Goal: Task Accomplishment & Management: Manage account settings

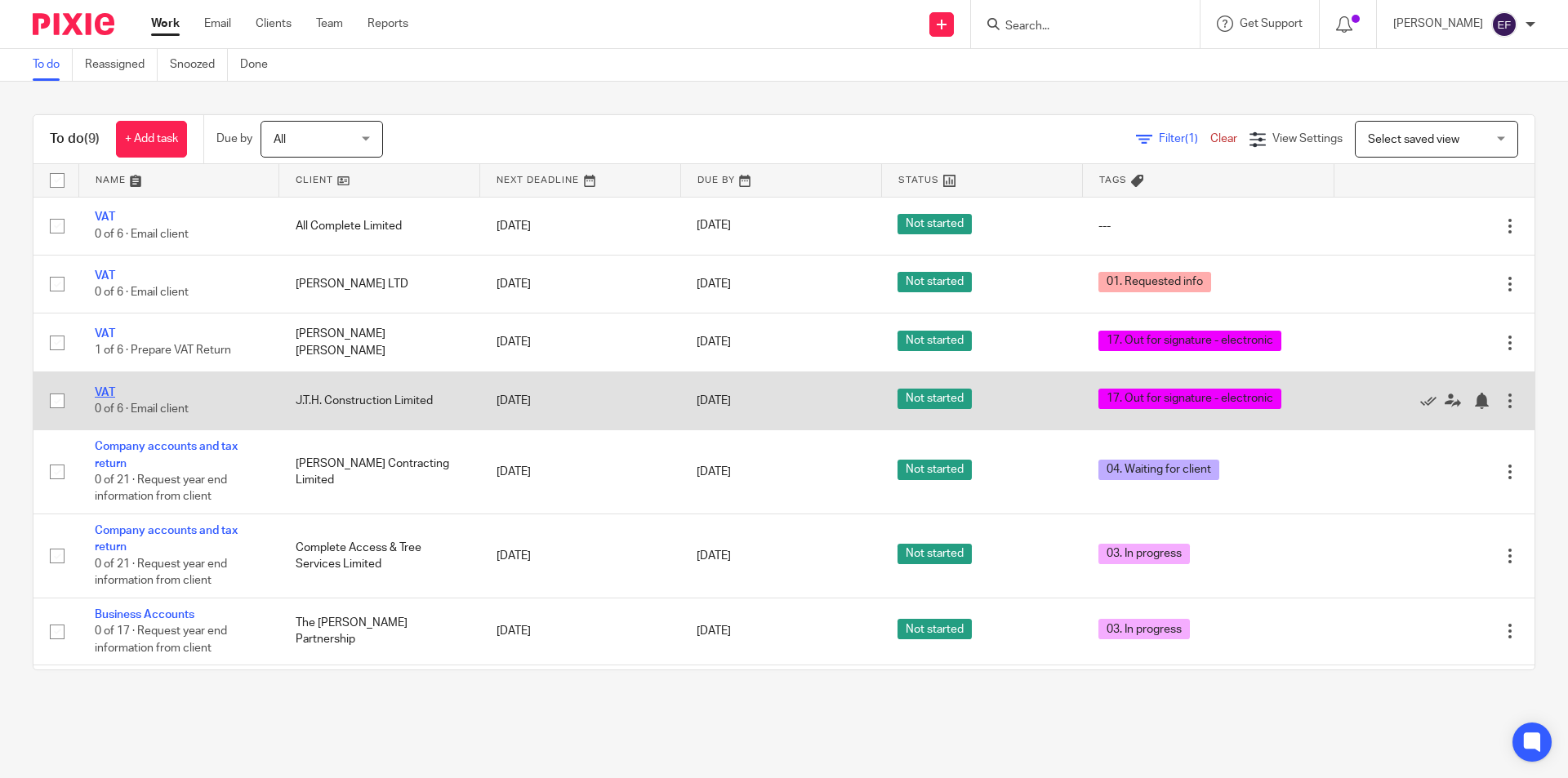
click at [109, 387] on link "VAT" at bounding box center [105, 393] width 20 height 12
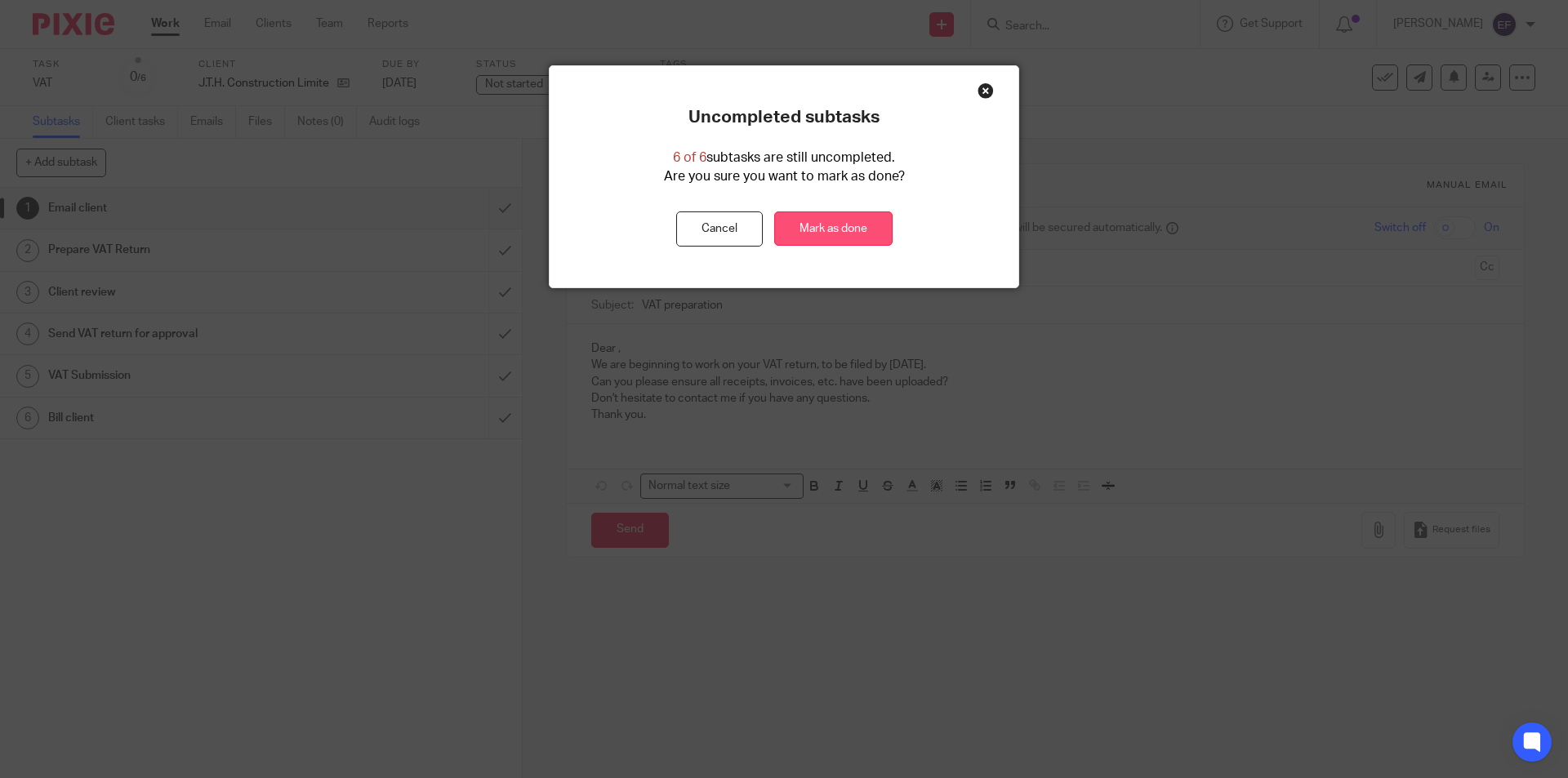
click at [822, 216] on link "Mark as done" at bounding box center [833, 229] width 118 height 35
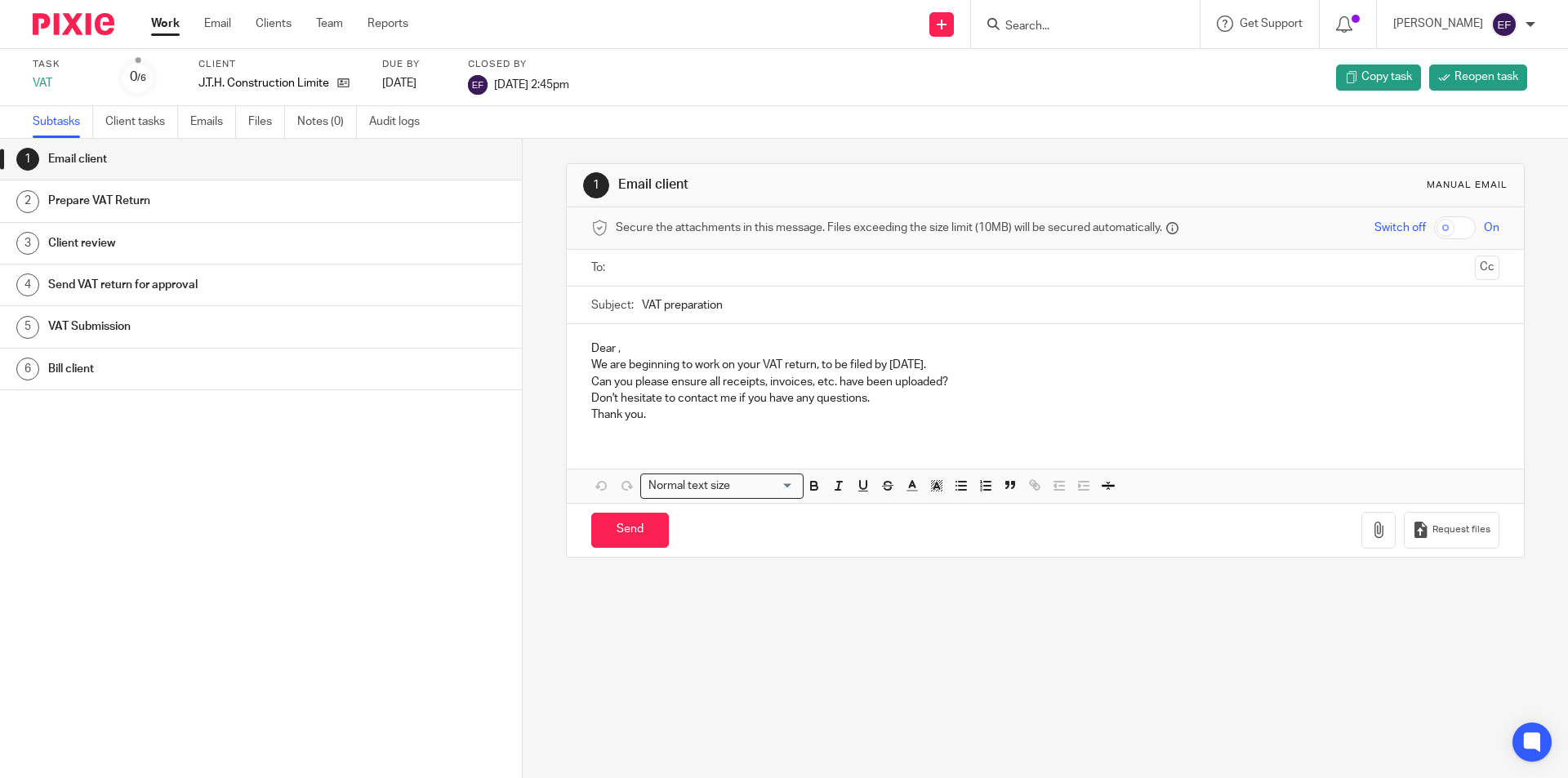
click at [156, 24] on link "Work" at bounding box center [166, 23] width 29 height 16
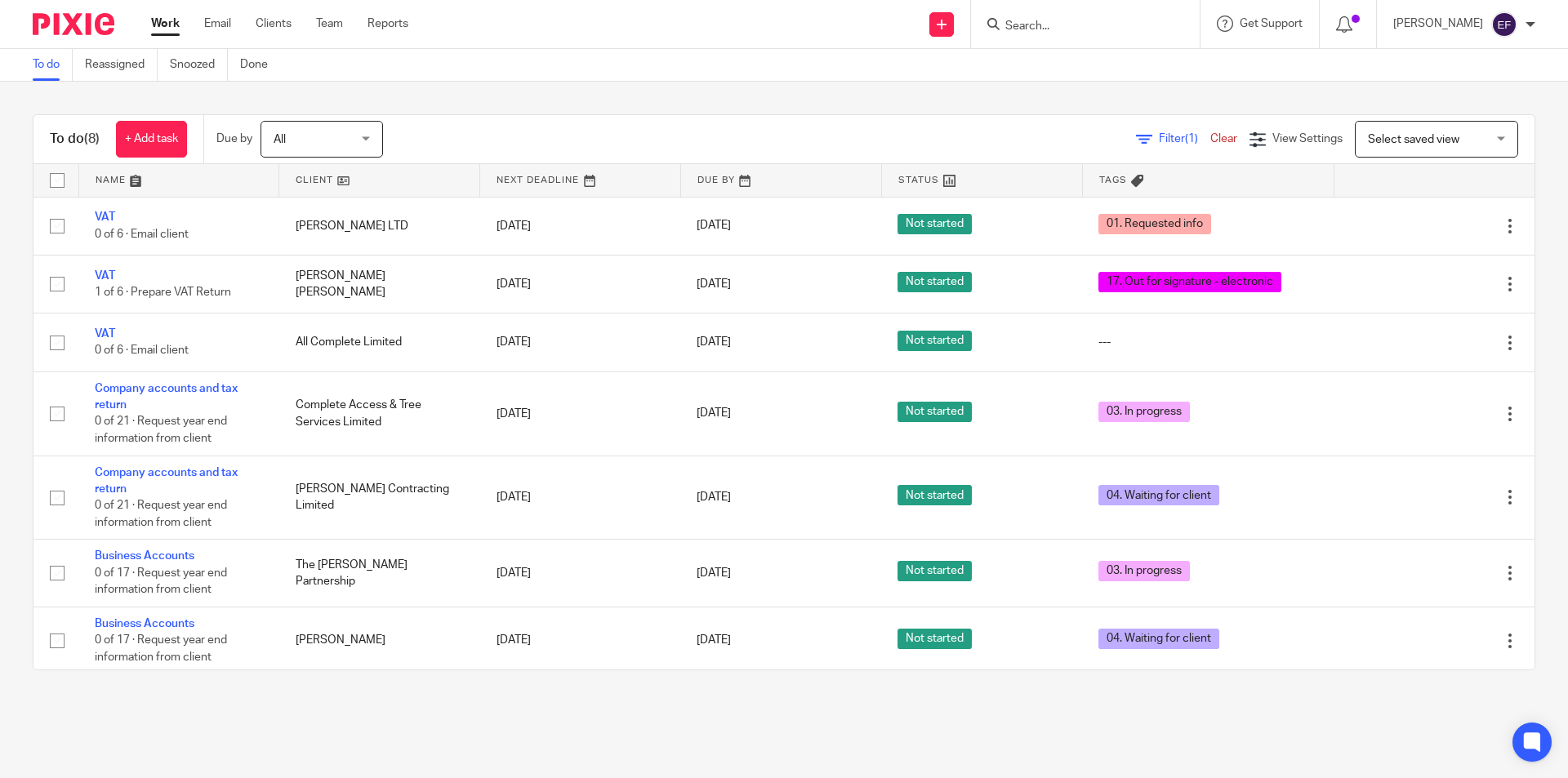
click at [545, 72] on div "To do Reassigned Snoozed Done" at bounding box center [784, 65] width 1568 height 33
click at [343, 29] on link "Team" at bounding box center [329, 23] width 27 height 16
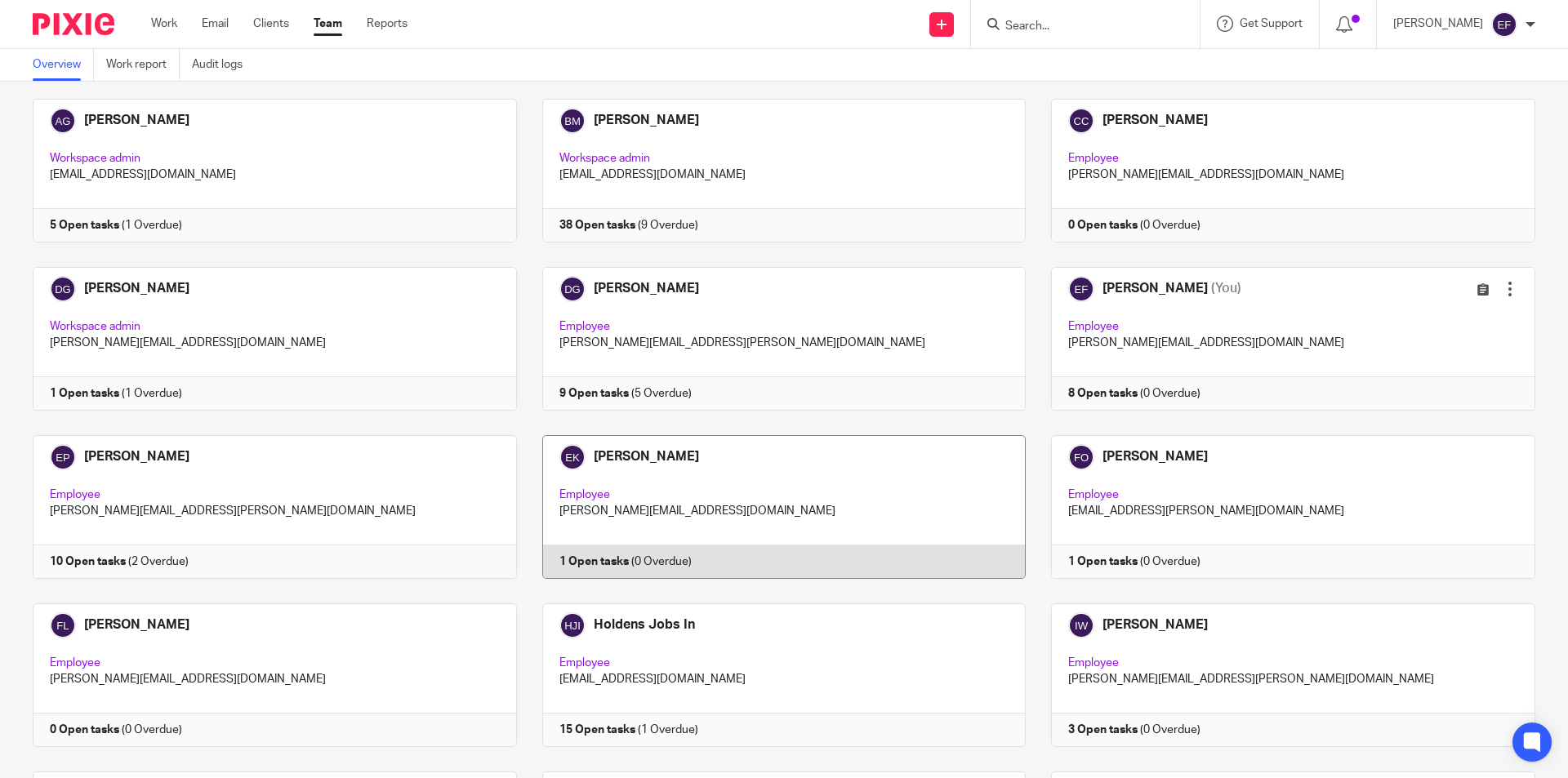
scroll to position [408, 0]
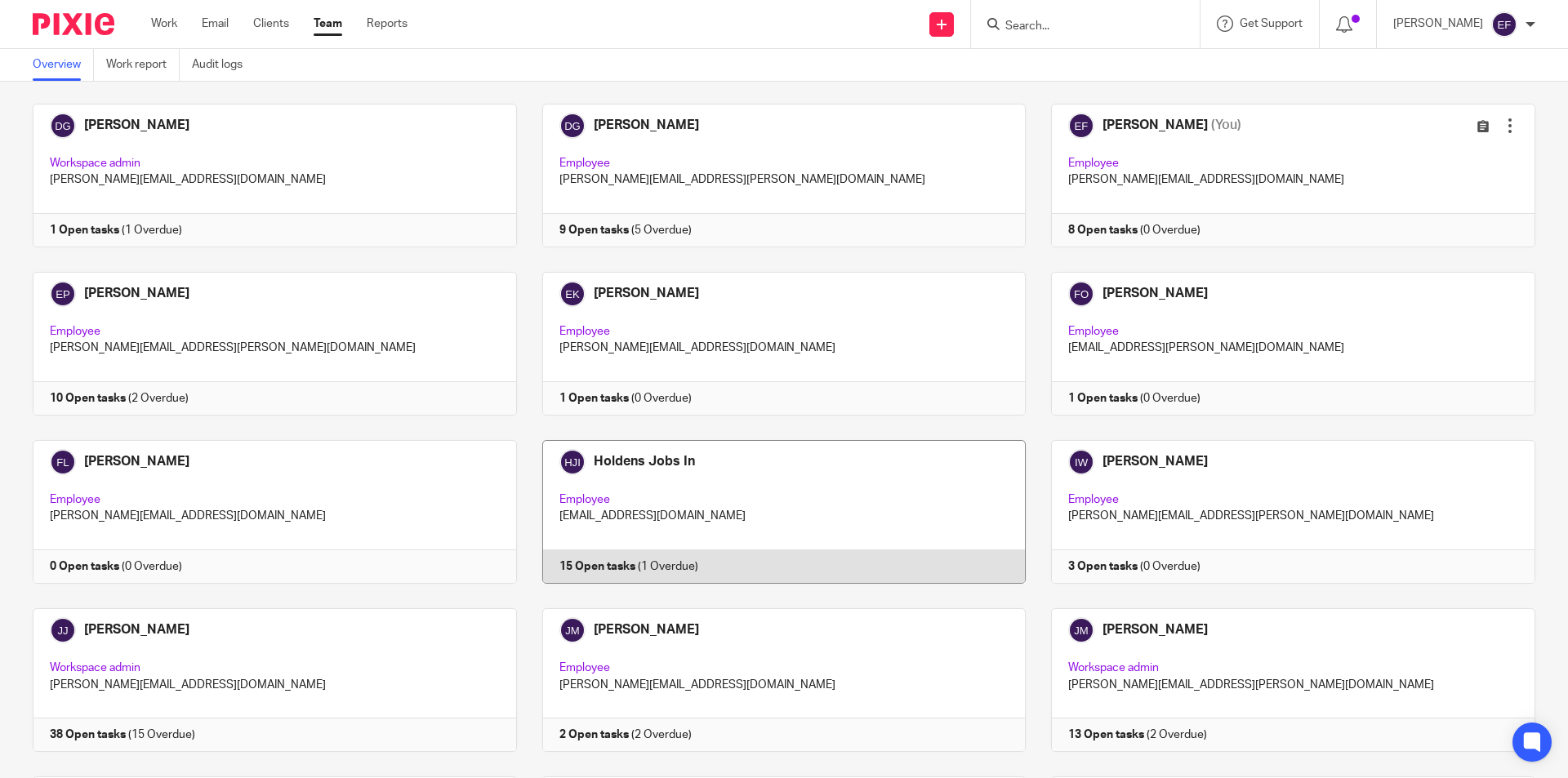
click at [608, 568] on link at bounding box center [771, 512] width 509 height 144
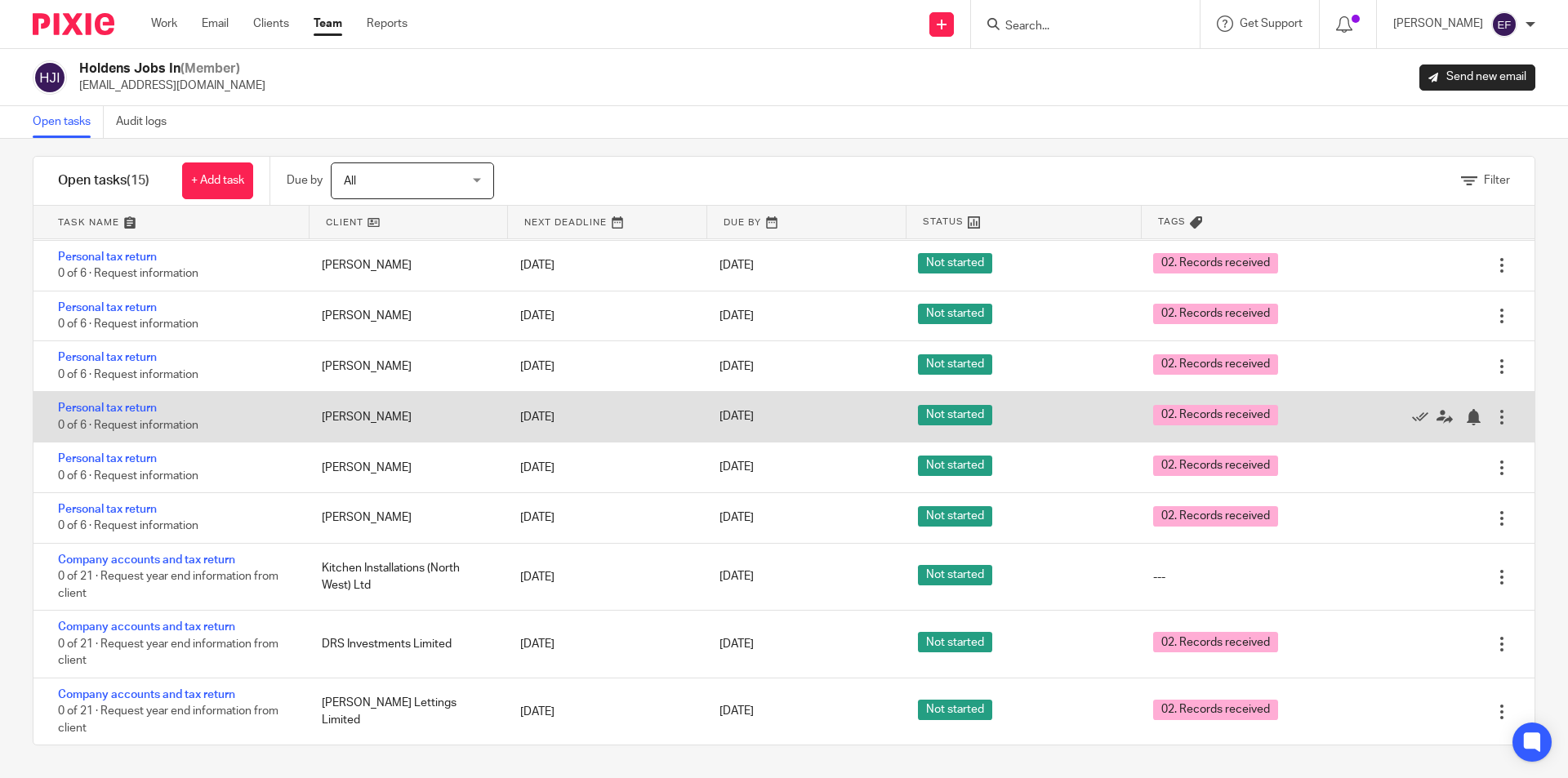
scroll to position [287, 0]
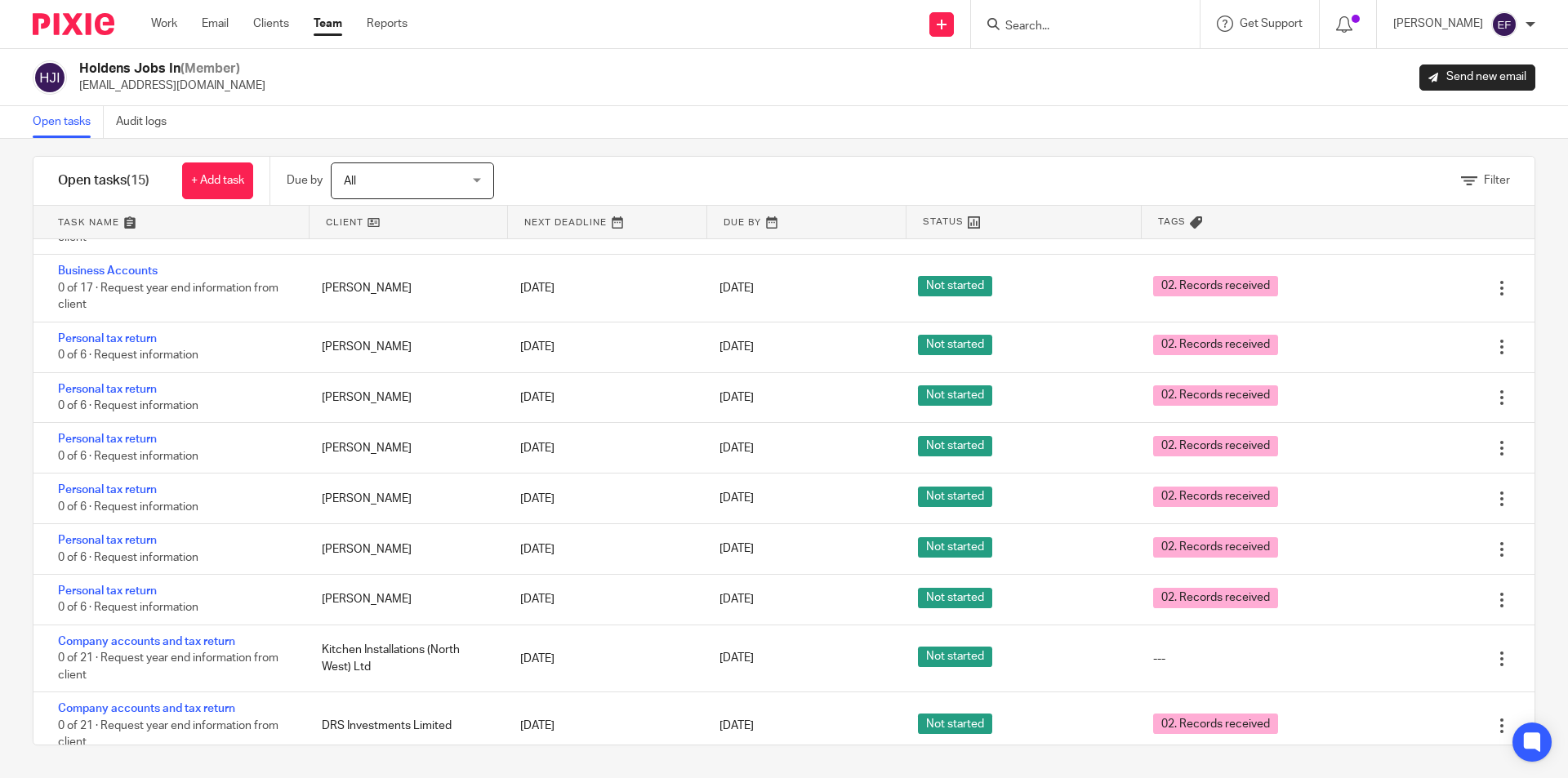
click at [82, 222] on link at bounding box center [171, 222] width 275 height 33
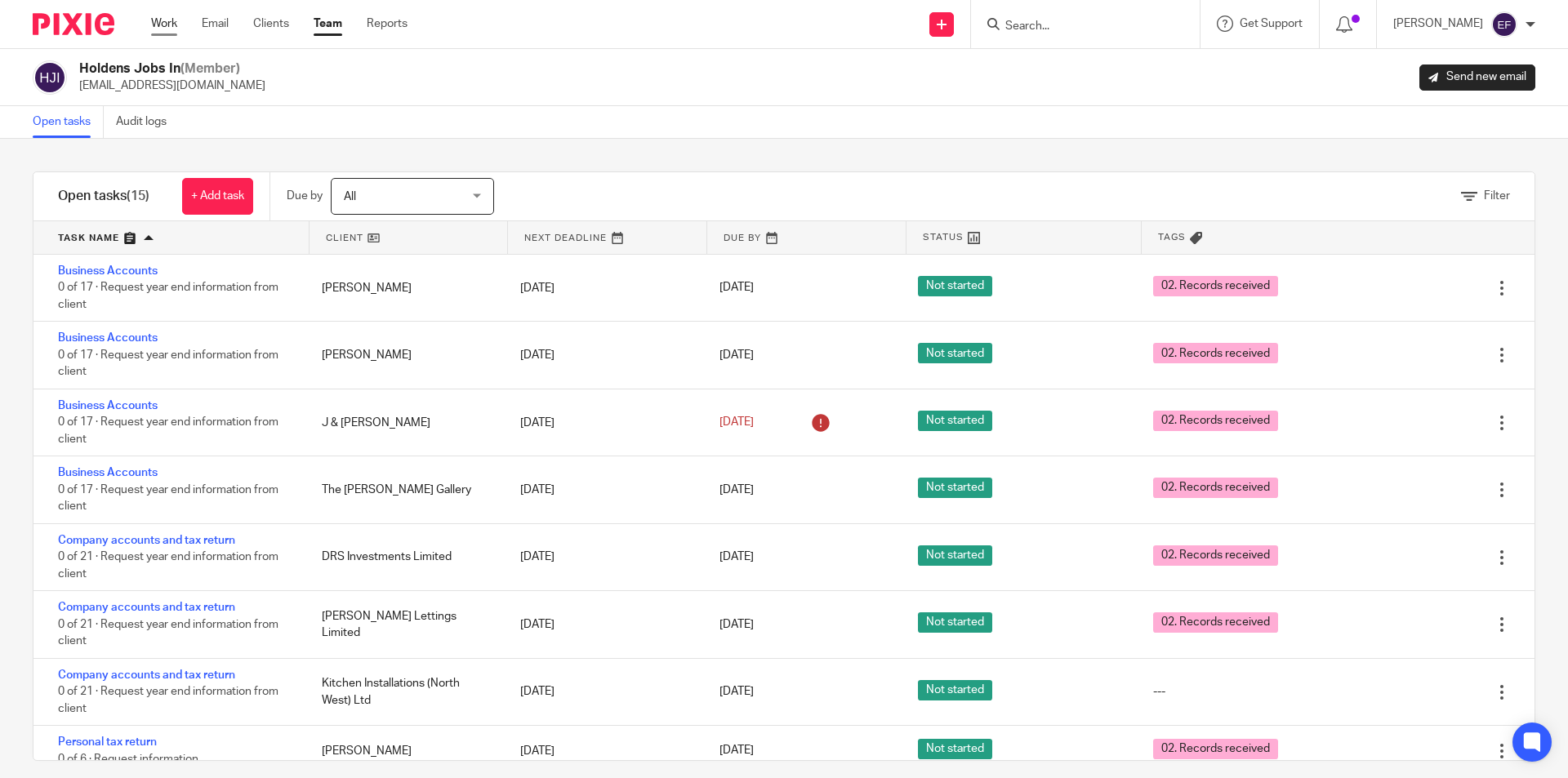
click at [155, 19] on link "Work" at bounding box center [164, 23] width 26 height 16
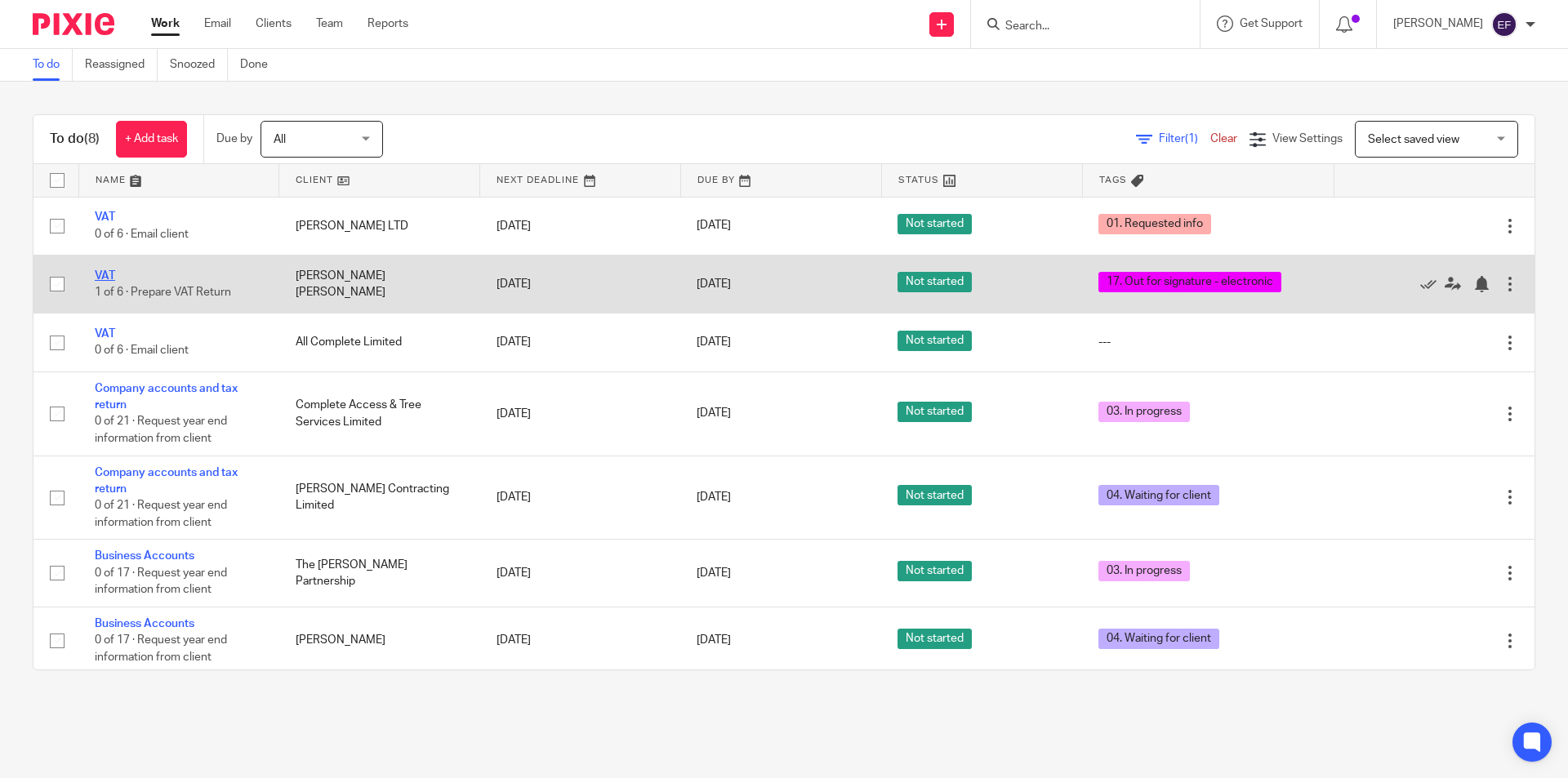
click at [102, 274] on link "VAT" at bounding box center [105, 276] width 20 height 12
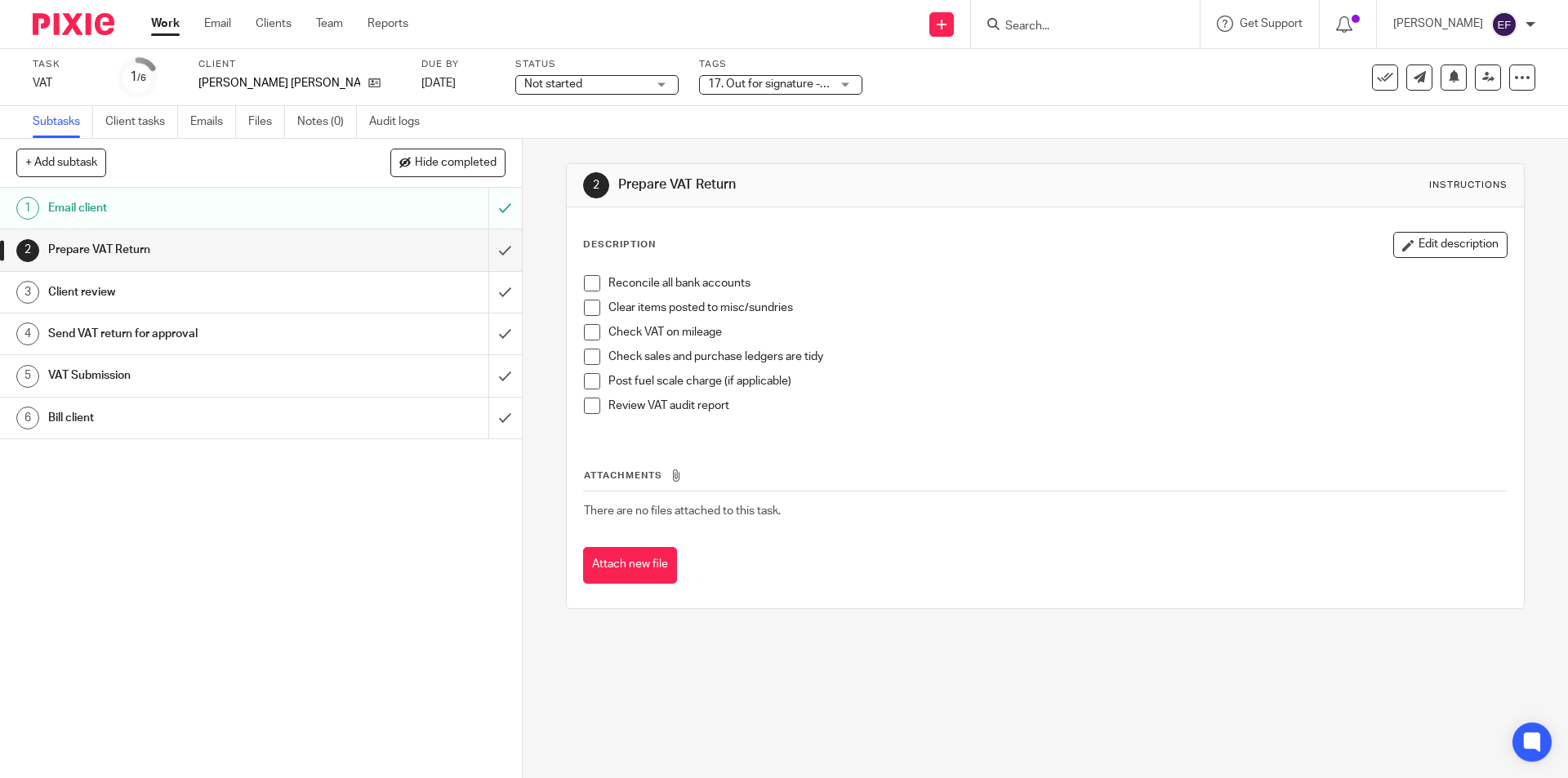
click at [735, 90] on span "17. Out for signature - electronic" at bounding box center [769, 84] width 123 height 17
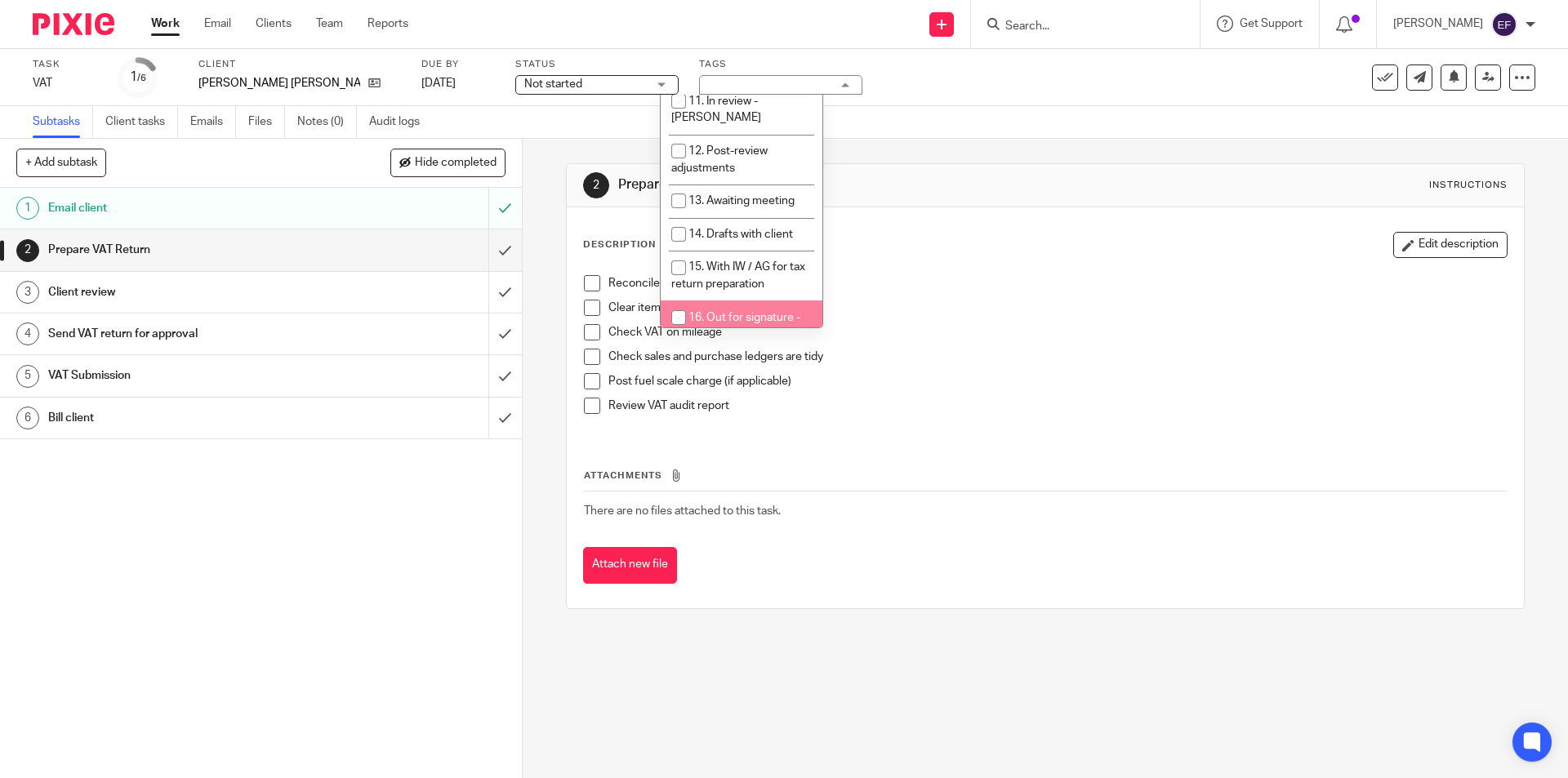
scroll to position [653, 0]
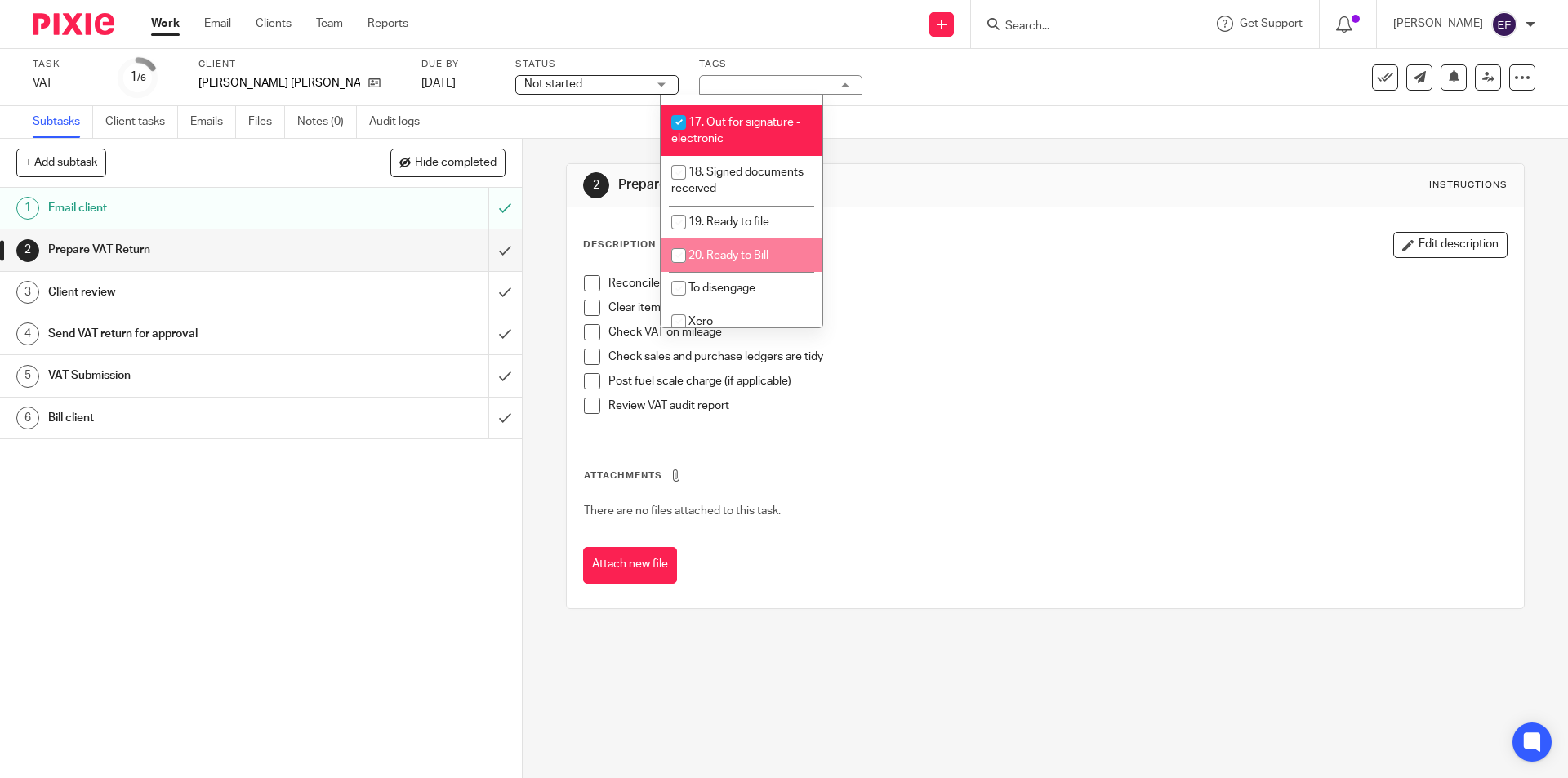
click at [750, 250] on span "20. Ready to Bill" at bounding box center [728, 255] width 80 height 12
checkbox input "true"
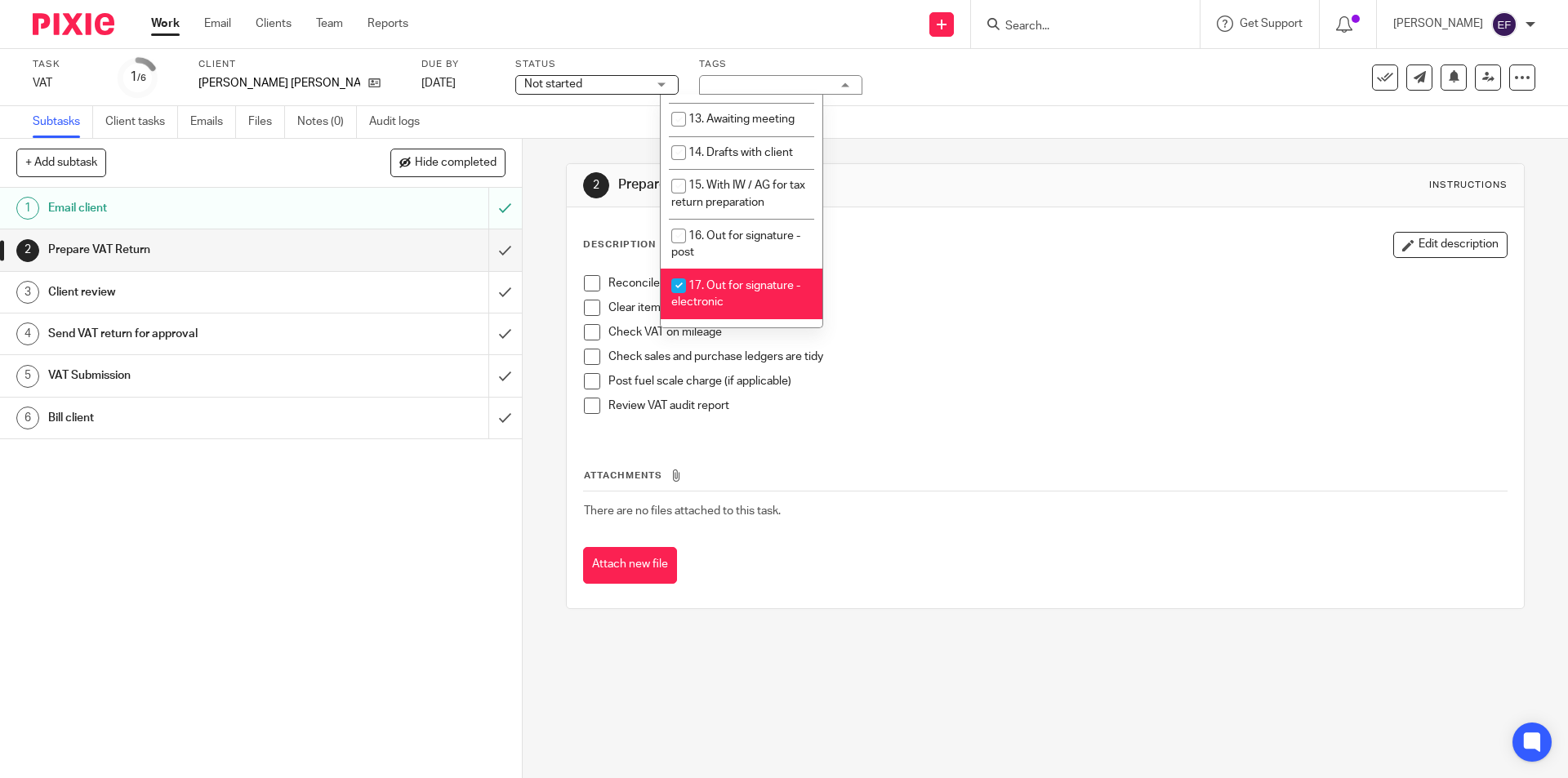
click at [751, 269] on li "17. Out for signature - electronic" at bounding box center [741, 293] width 161 height 50
checkbox input "false"
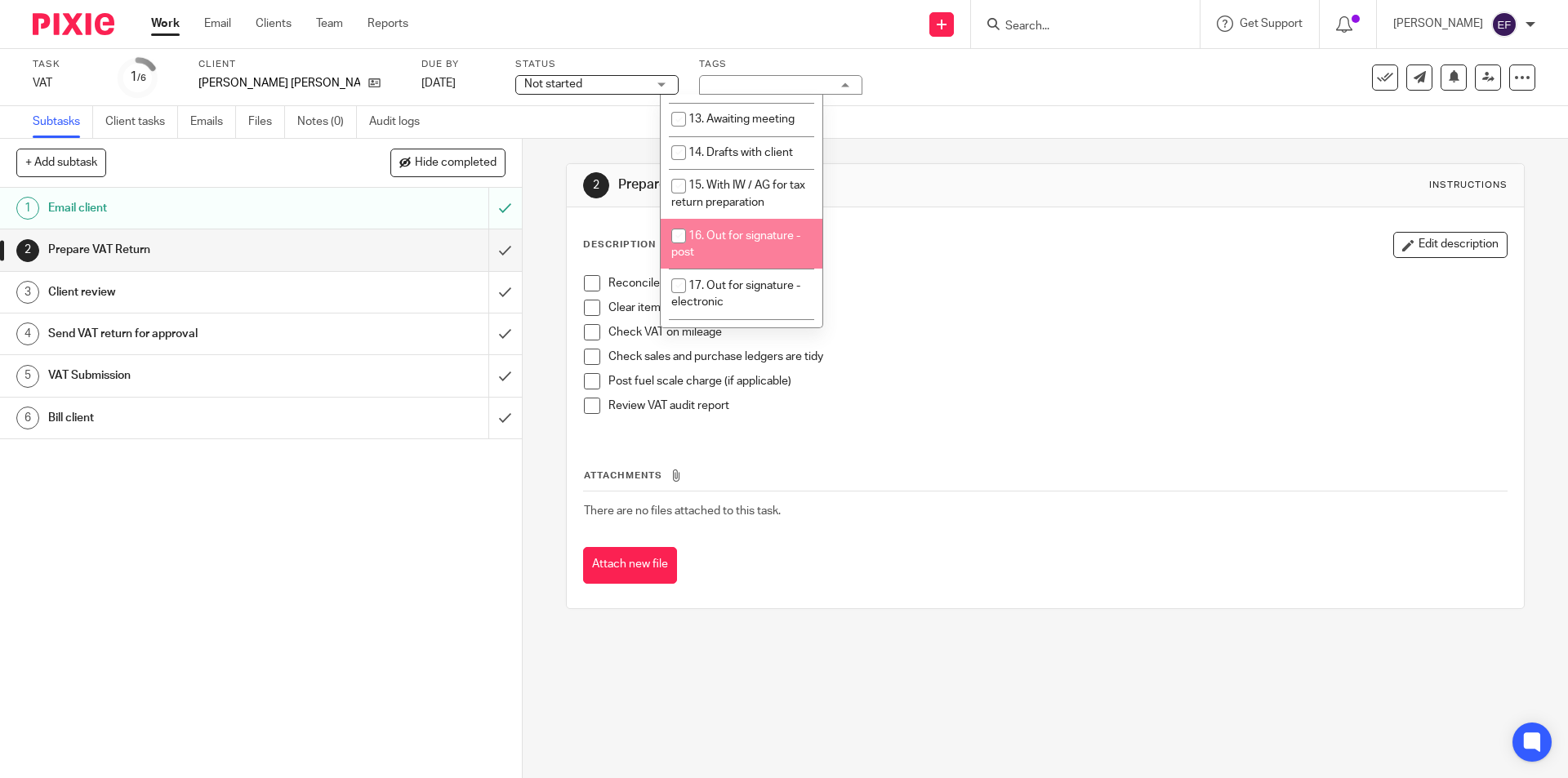
click at [168, 31] on link "Work" at bounding box center [166, 23] width 29 height 16
